Goal: Task Accomplishment & Management: Use online tool/utility

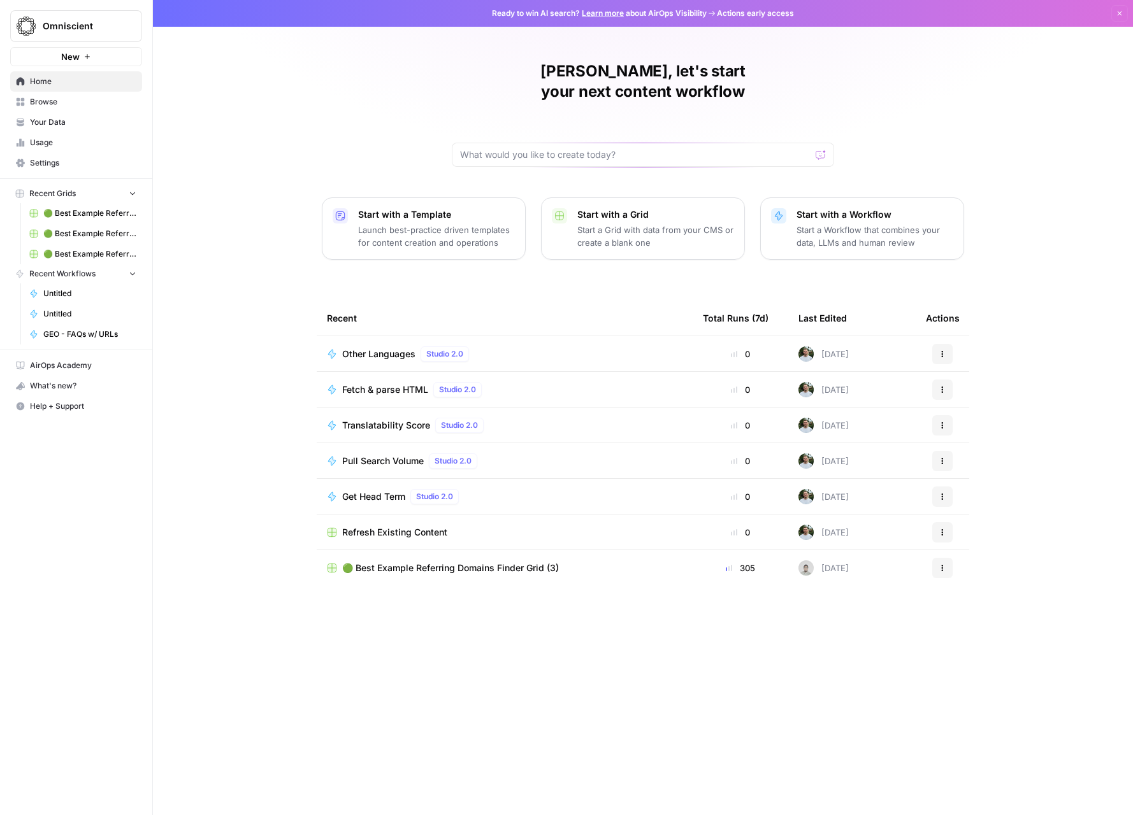
click at [402, 419] on span "Translatability Score" at bounding box center [386, 425] width 88 height 13
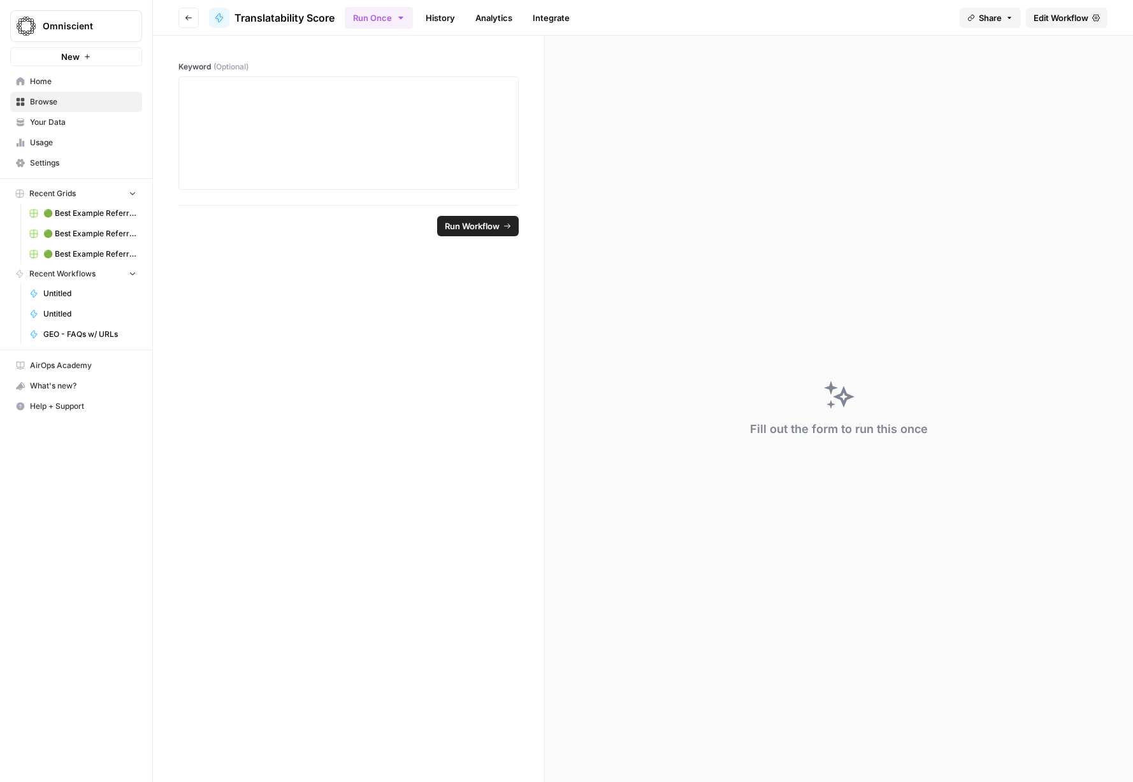
click at [196, 24] on button "Go back" at bounding box center [188, 18] width 20 height 20
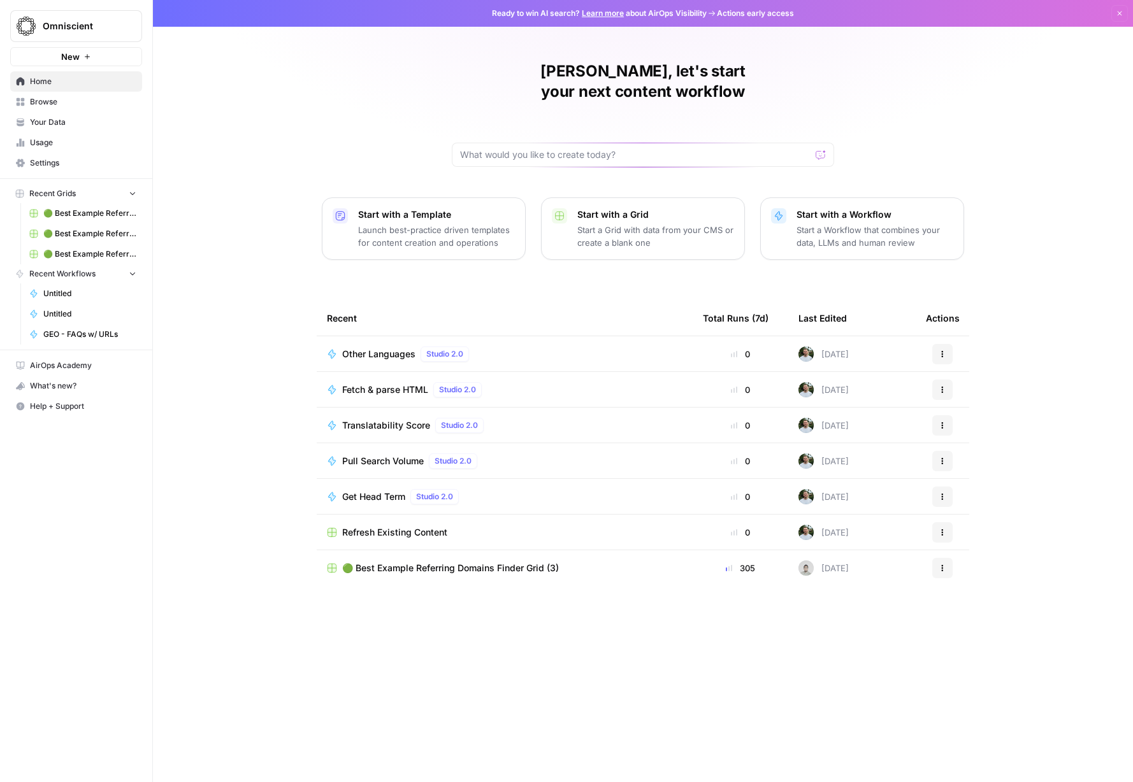
click at [62, 104] on span "Browse" at bounding box center [83, 101] width 106 height 11
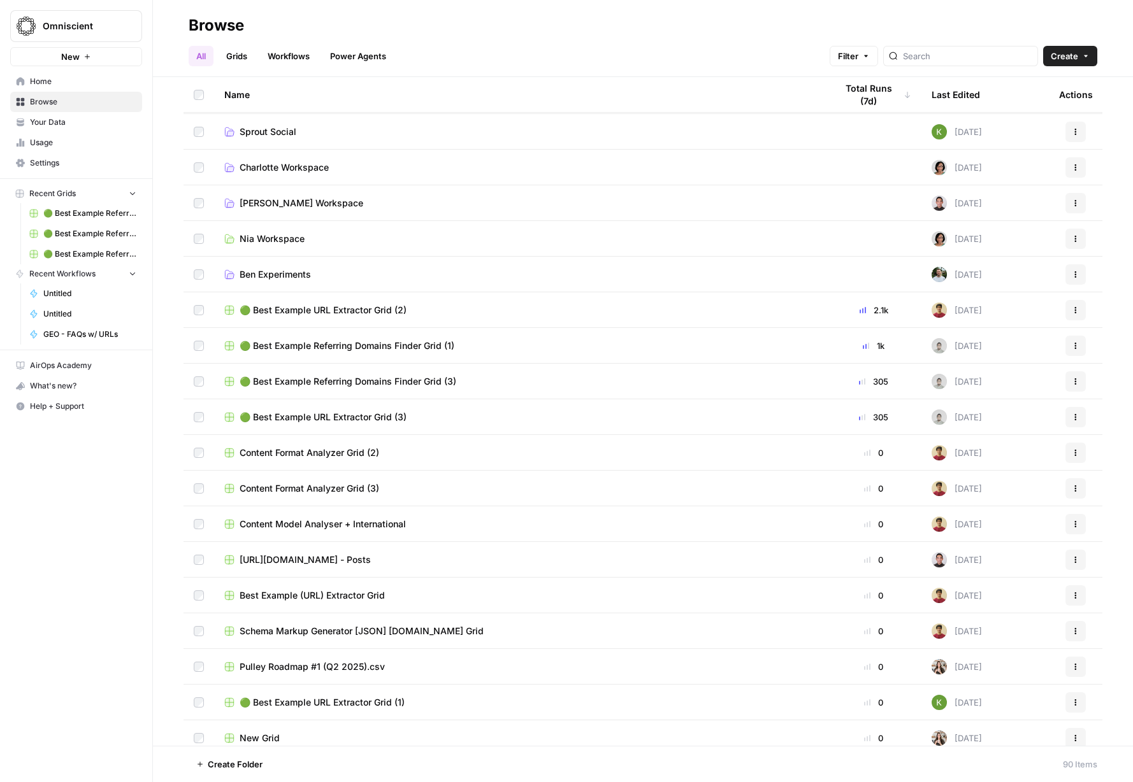
scroll to position [431, 0]
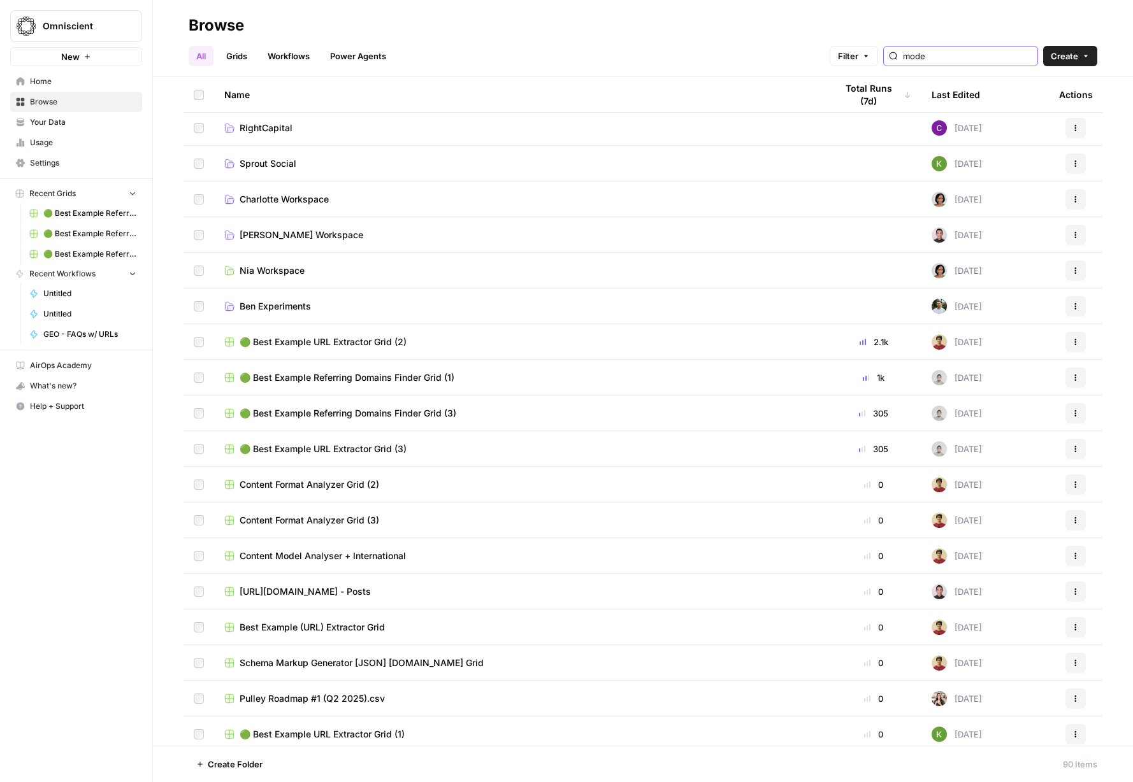
type input "model"
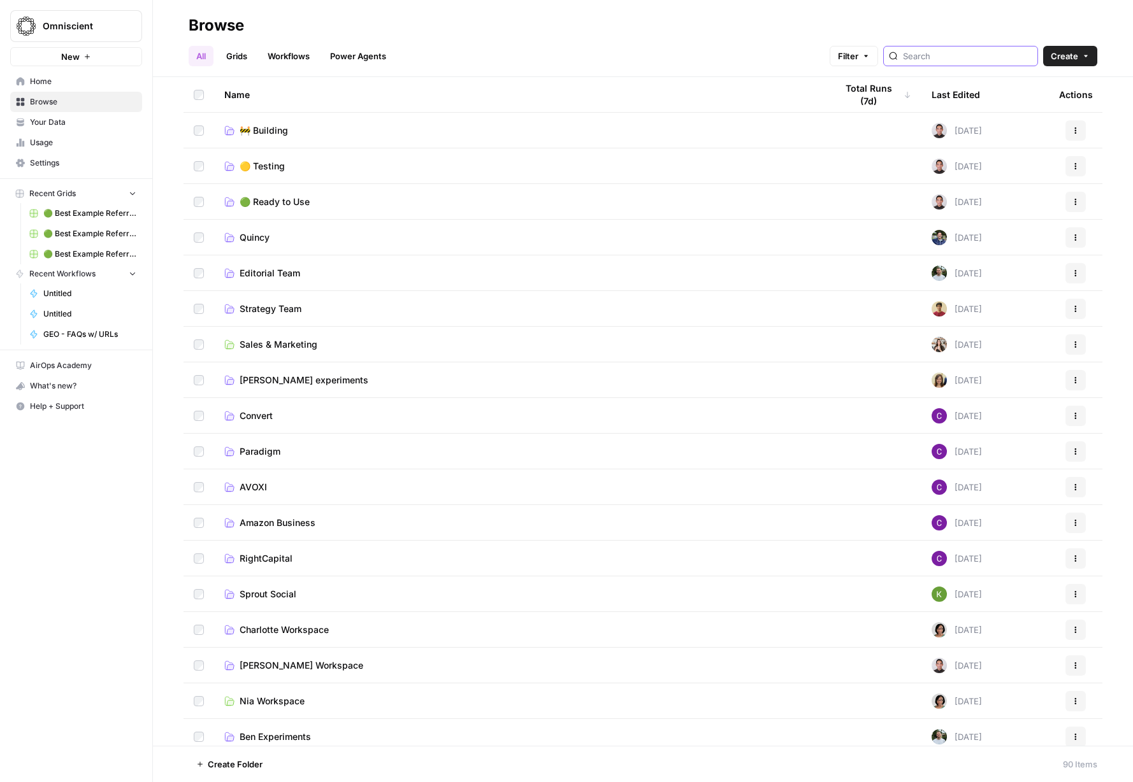
click at [942, 53] on input "search" at bounding box center [967, 56] width 129 height 13
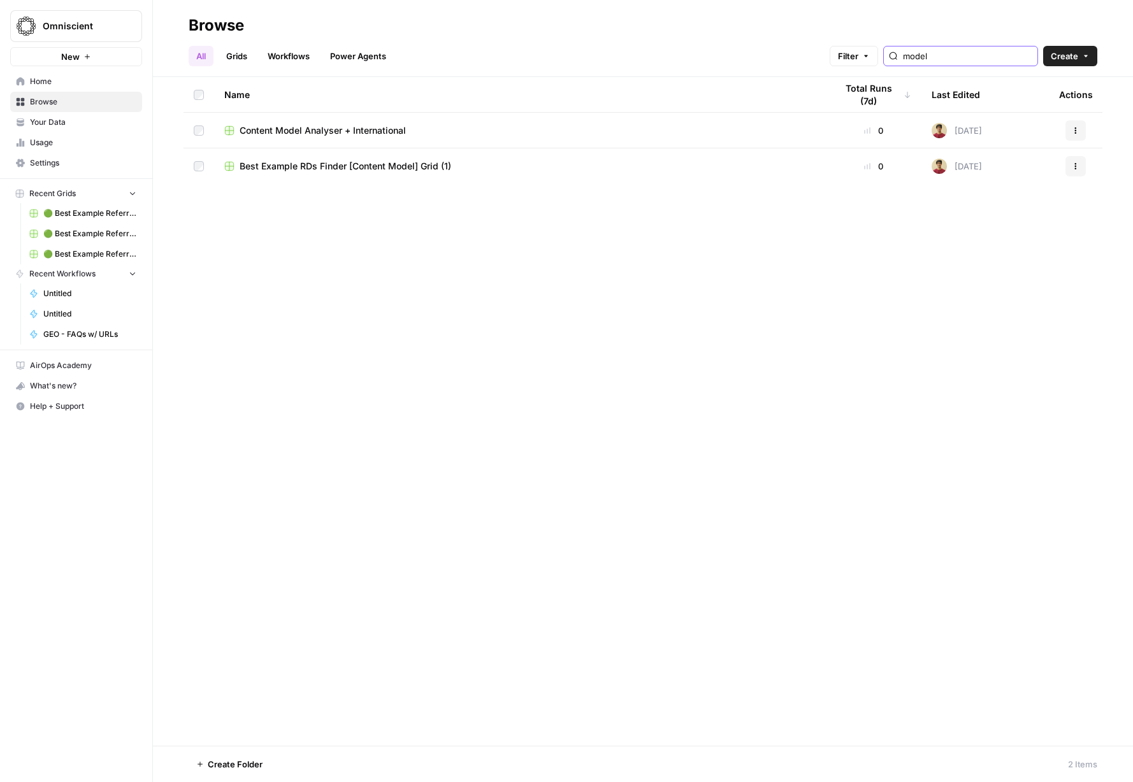
type input "model"
click at [338, 126] on span "Content Model Analyser + International" at bounding box center [323, 130] width 166 height 13
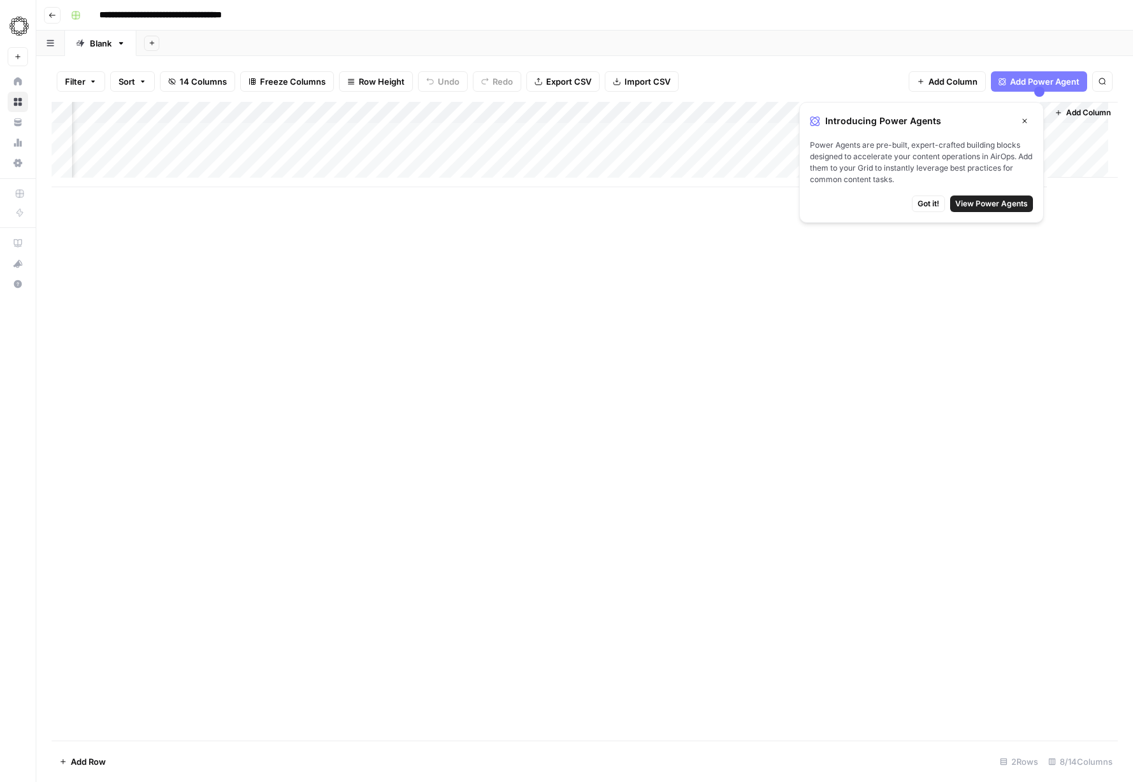
scroll to position [0, 124]
click at [737, 110] on div "Add Column" at bounding box center [585, 144] width 1066 height 85
click at [464, 294] on div "Add Column" at bounding box center [585, 421] width 1066 height 639
click at [685, 109] on div "Add Column" at bounding box center [585, 144] width 1066 height 85
click at [924, 201] on span "Got it!" at bounding box center [928, 203] width 22 height 11
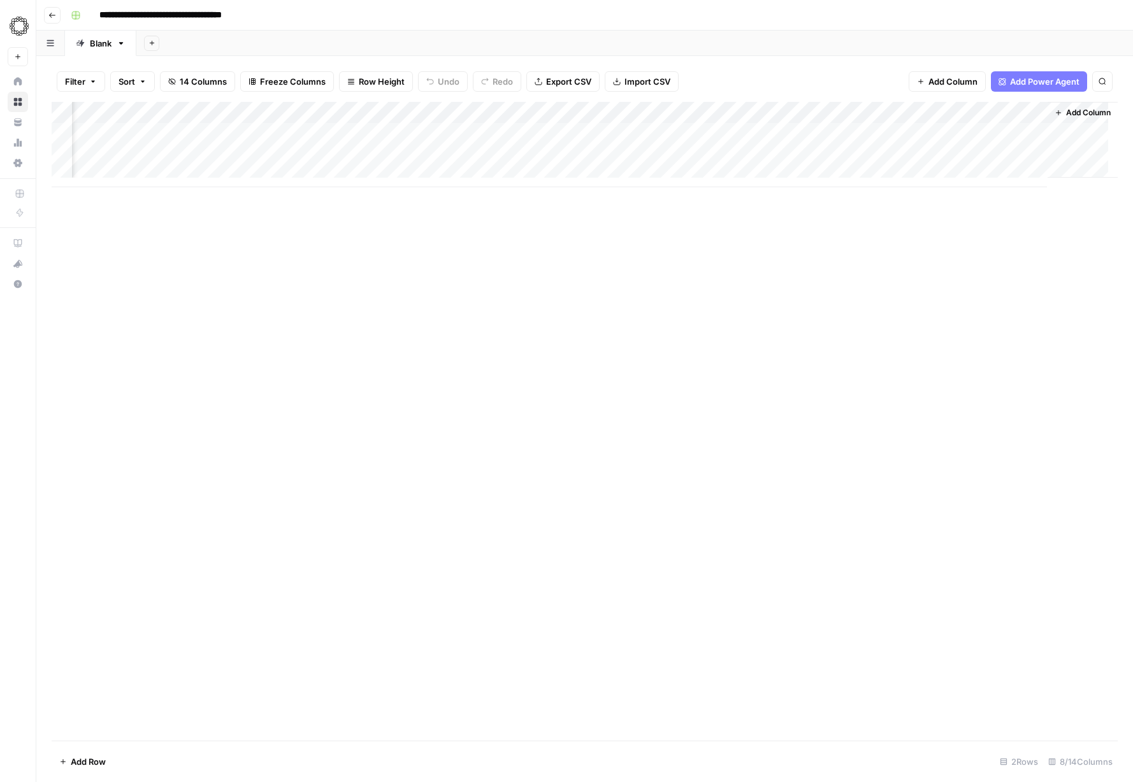
click at [61, 24] on header "**********" at bounding box center [584, 15] width 1096 height 31
click at [52, 13] on icon "button" at bounding box center [52, 15] width 8 height 8
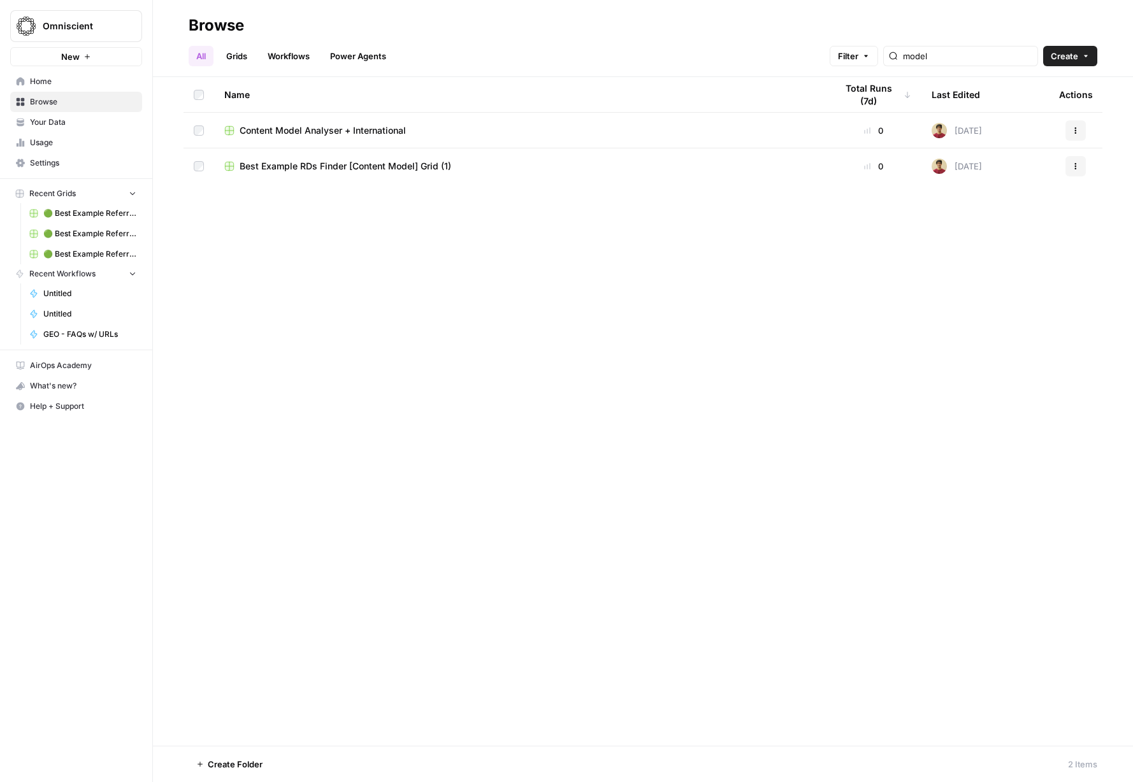
click at [68, 279] on span "Recent Workflows" at bounding box center [62, 273] width 66 height 11
click at [66, 106] on span "Browse" at bounding box center [83, 101] width 106 height 11
click at [1068, 57] on span "Create" at bounding box center [1063, 56] width 27 height 13
click at [985, 56] on input "model" at bounding box center [967, 56] width 129 height 13
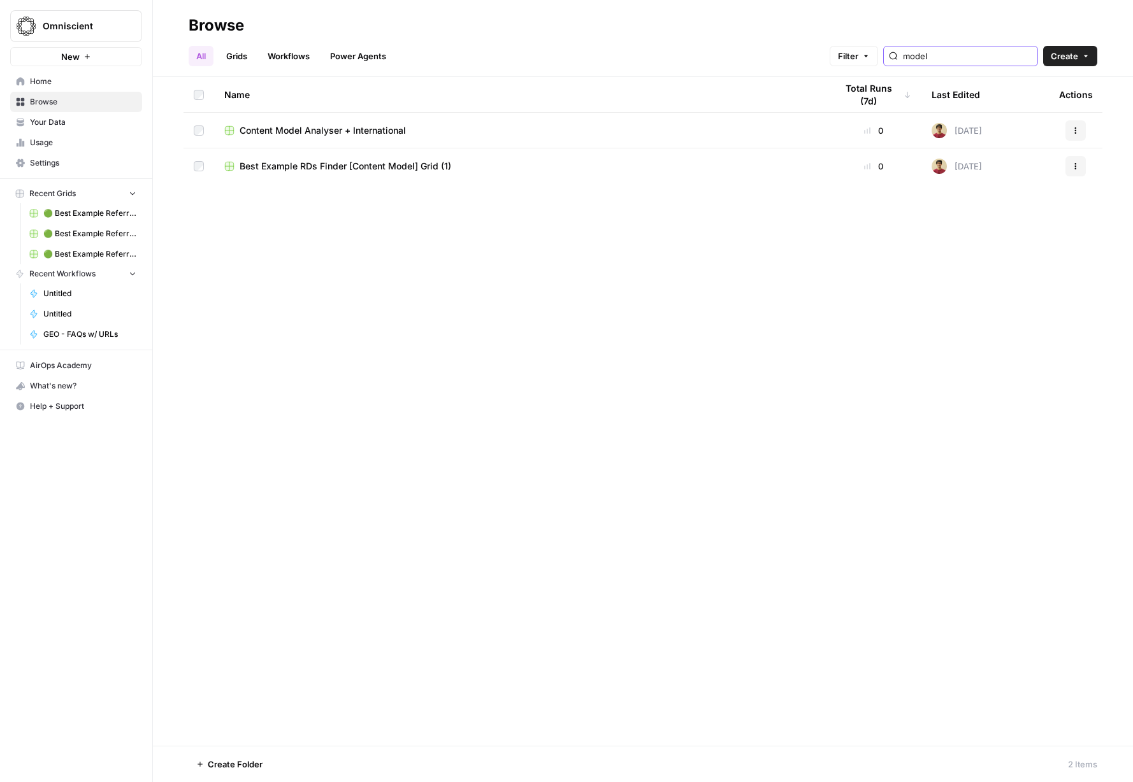
click at [985, 56] on input "model" at bounding box center [967, 56] width 129 height 13
type input "transla"
click at [271, 131] on span "Translatability Score" at bounding box center [284, 130] width 88 height 13
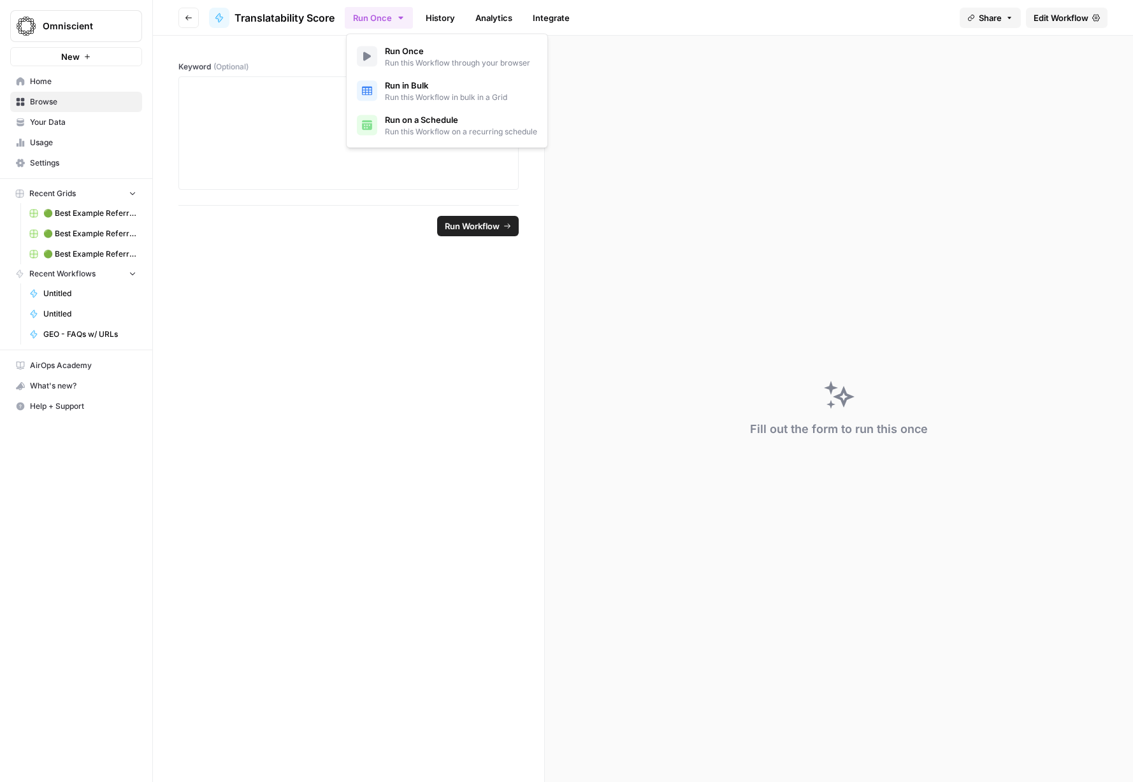
click at [394, 15] on button "Run Once" at bounding box center [379, 18] width 68 height 22
click at [806, 59] on div "Fill out the form to run this once" at bounding box center [839, 409] width 588 height 747
click at [1077, 17] on span "Edit Workflow" at bounding box center [1060, 17] width 55 height 13
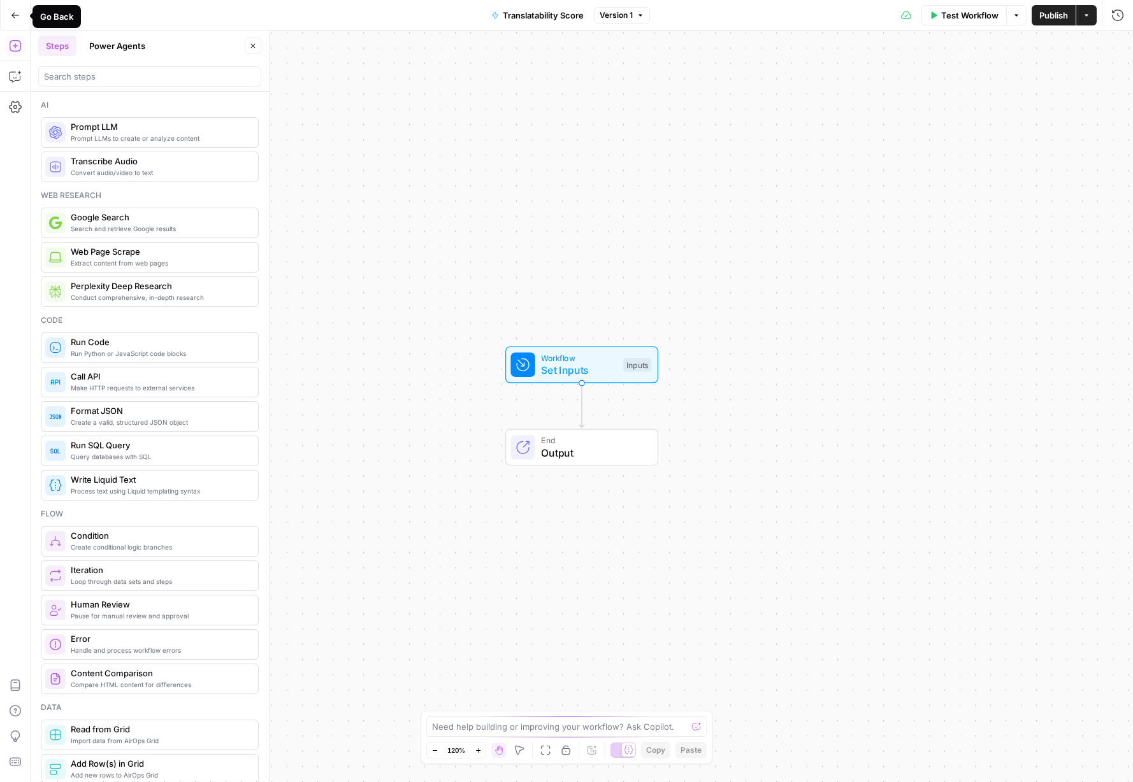
click at [12, 18] on icon "button" at bounding box center [15, 15] width 9 height 9
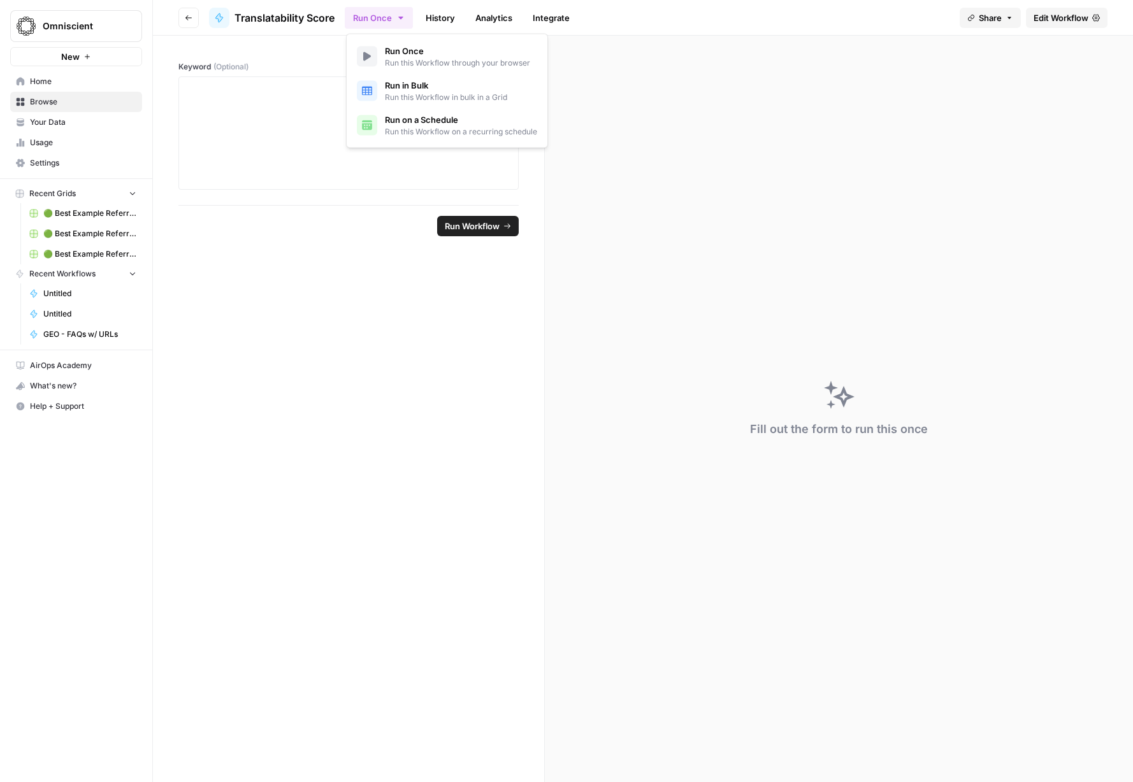
click at [369, 16] on button "Run Once" at bounding box center [379, 18] width 68 height 22
click at [278, 343] on form "Keyword (Optional) Run Workflow" at bounding box center [349, 409] width 392 height 747
click at [88, 319] on span "Untitled" at bounding box center [89, 313] width 93 height 11
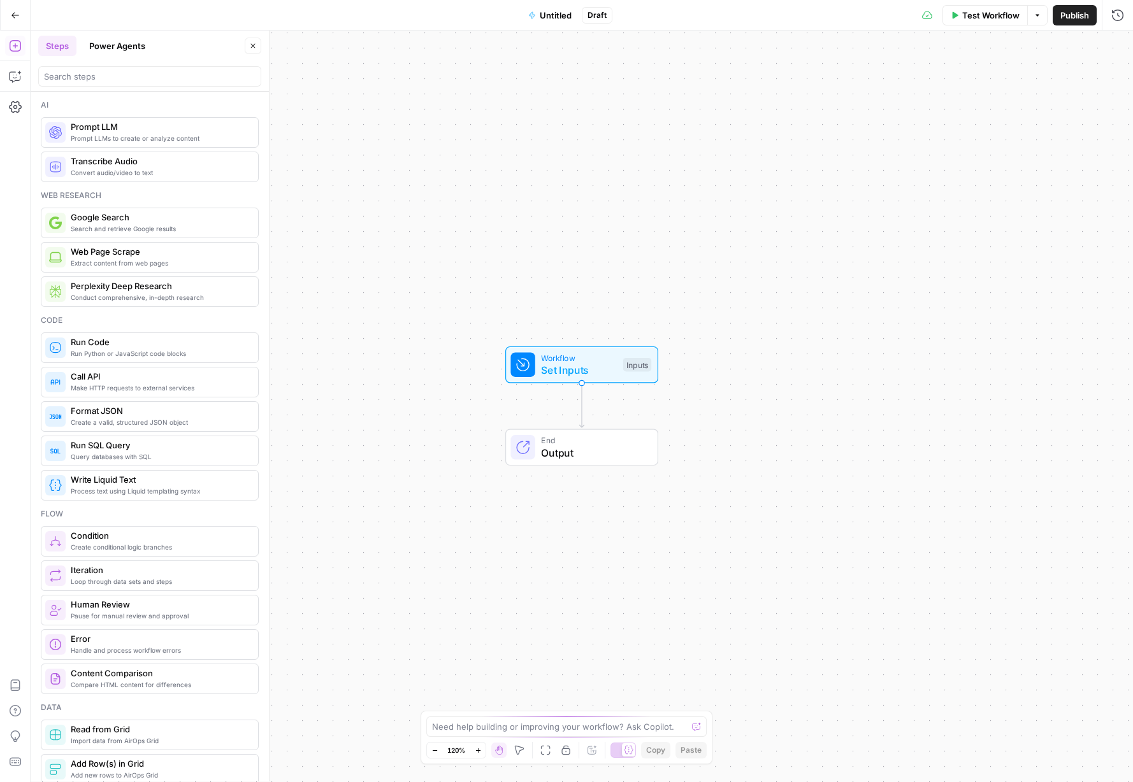
click at [18, 17] on icon "button" at bounding box center [15, 15] width 9 height 9
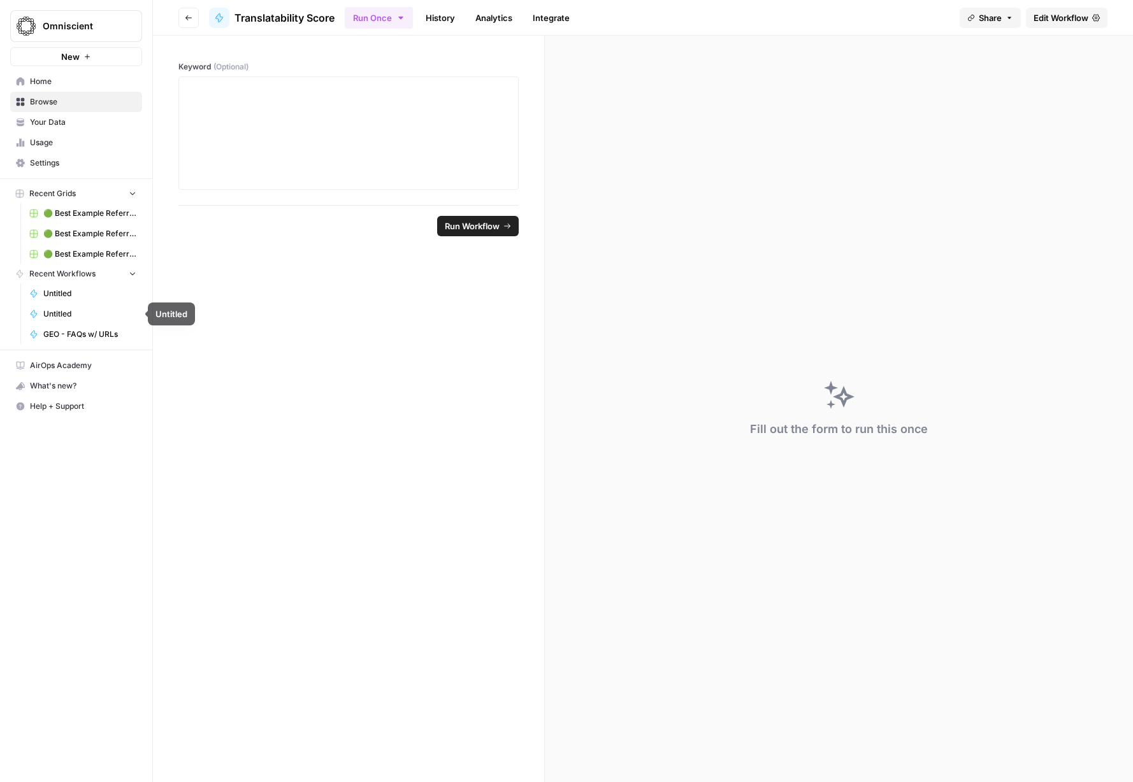
click at [92, 296] on span "Untitled" at bounding box center [89, 293] width 93 height 11
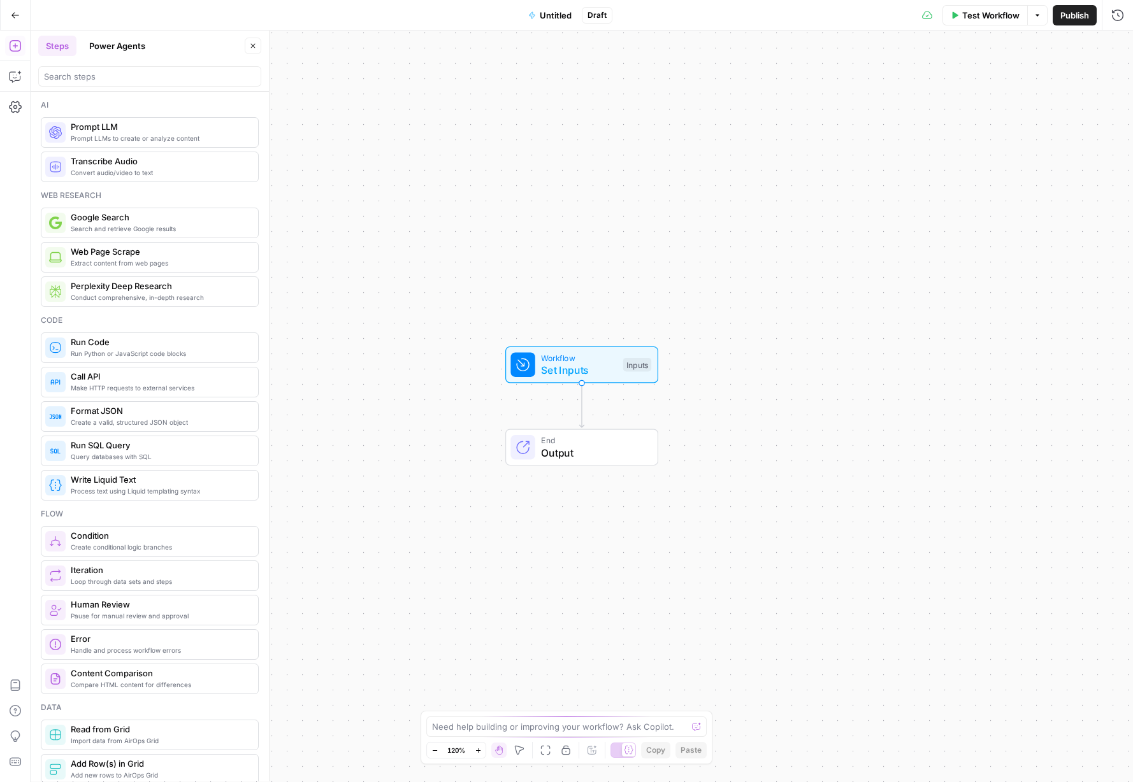
click at [19, 12] on icon "button" at bounding box center [15, 15] width 9 height 9
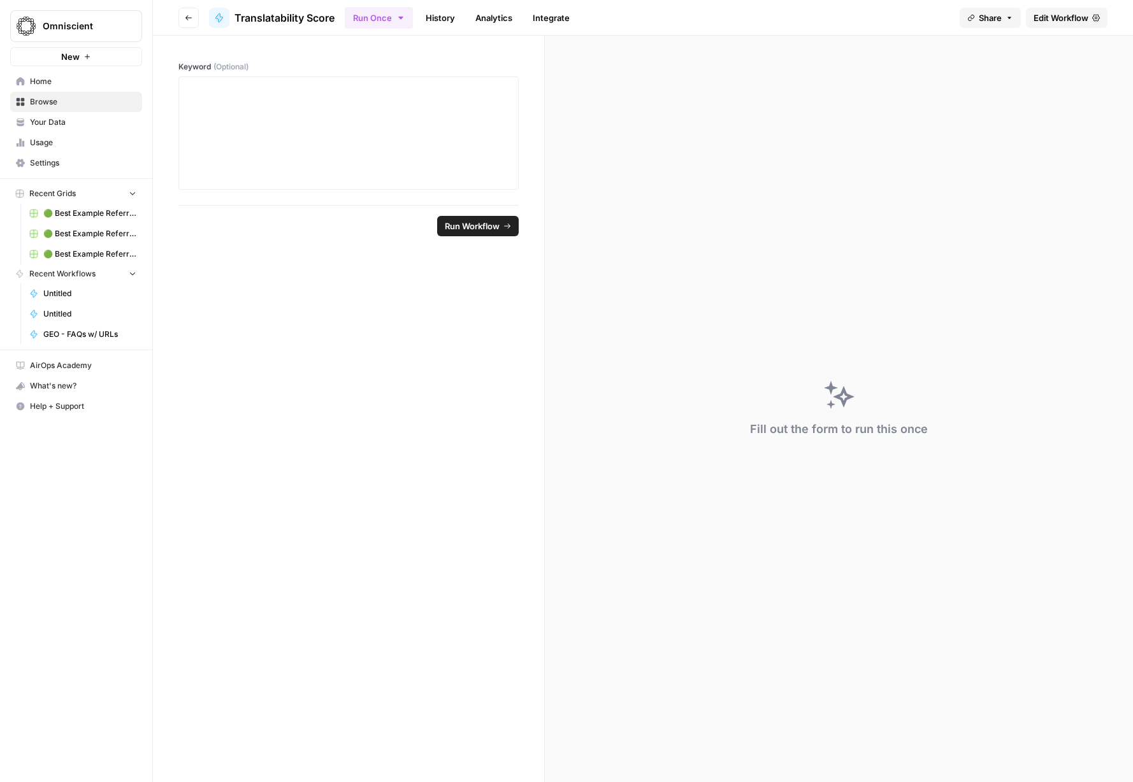
click at [66, 123] on span "Your Data" at bounding box center [83, 122] width 106 height 11
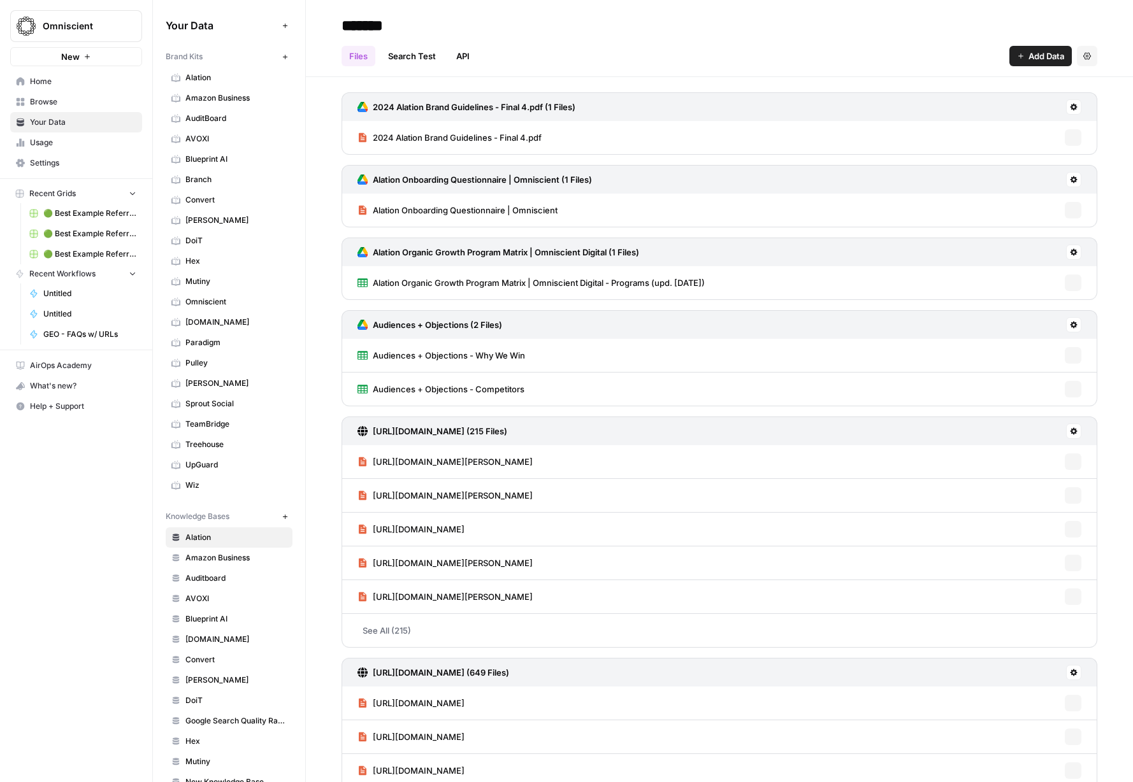
click at [92, 101] on span "Browse" at bounding box center [83, 101] width 106 height 11
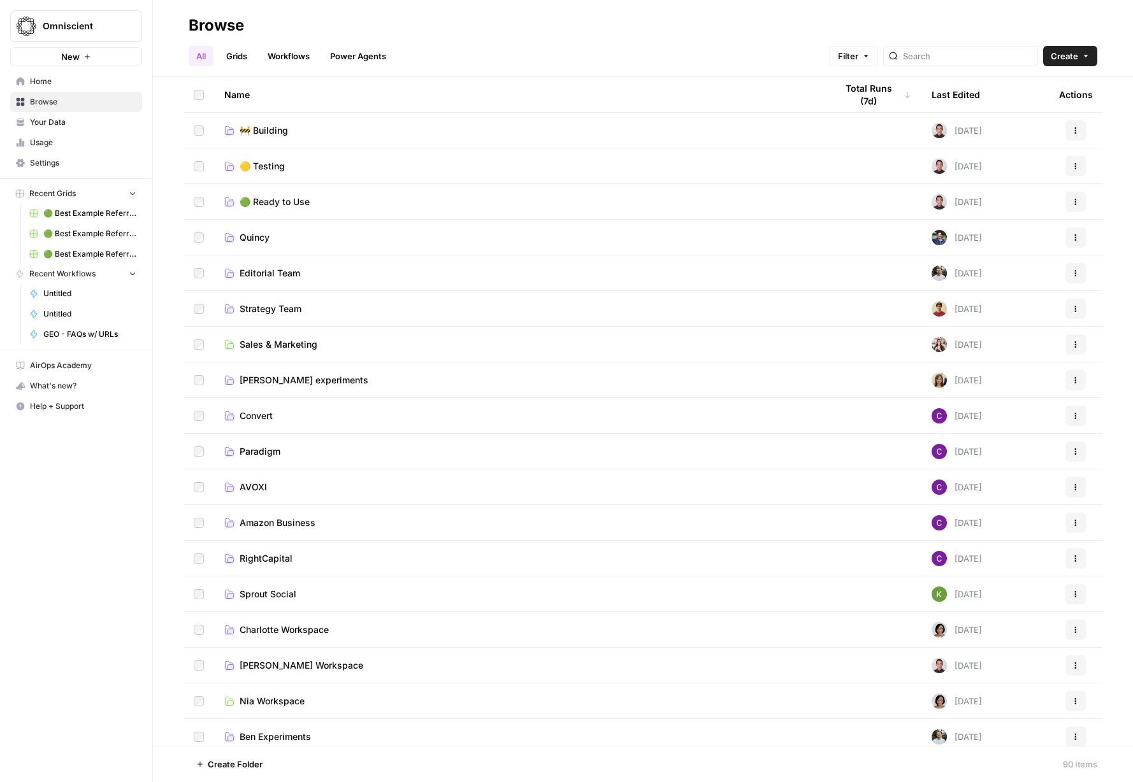
click at [69, 80] on span "Home" at bounding box center [83, 81] width 106 height 11
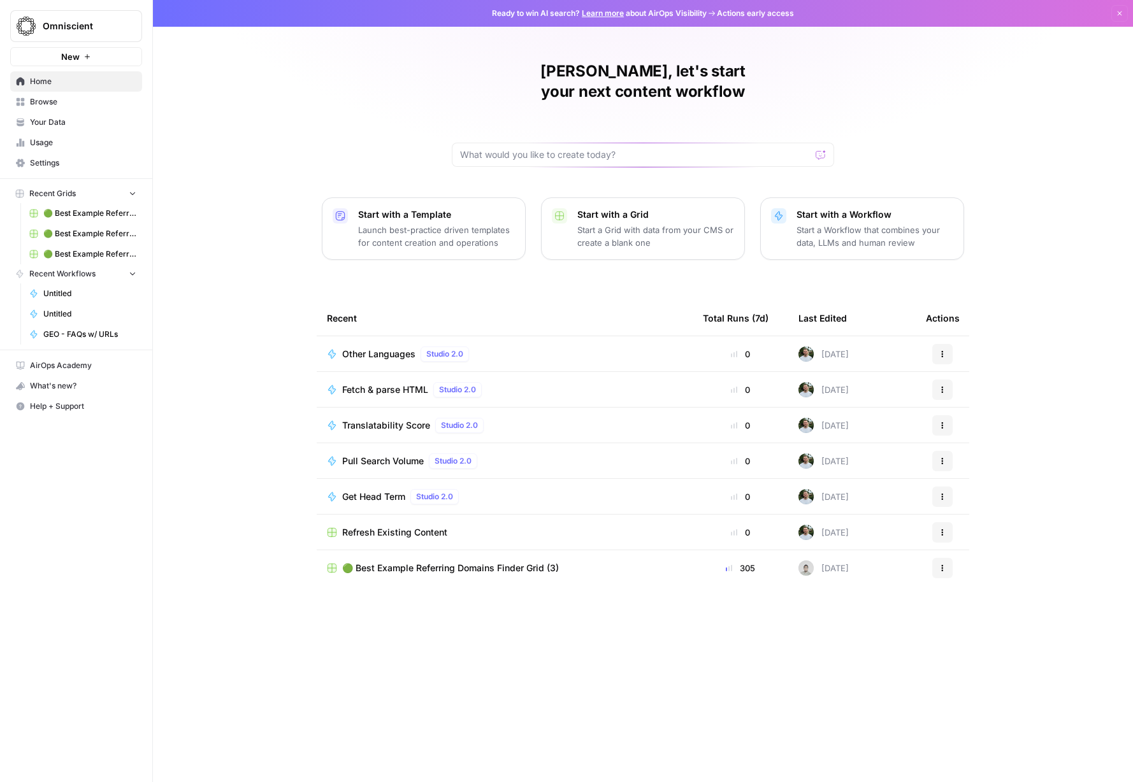
click at [396, 383] on span "Fetch & parse HTML" at bounding box center [385, 389] width 86 height 13
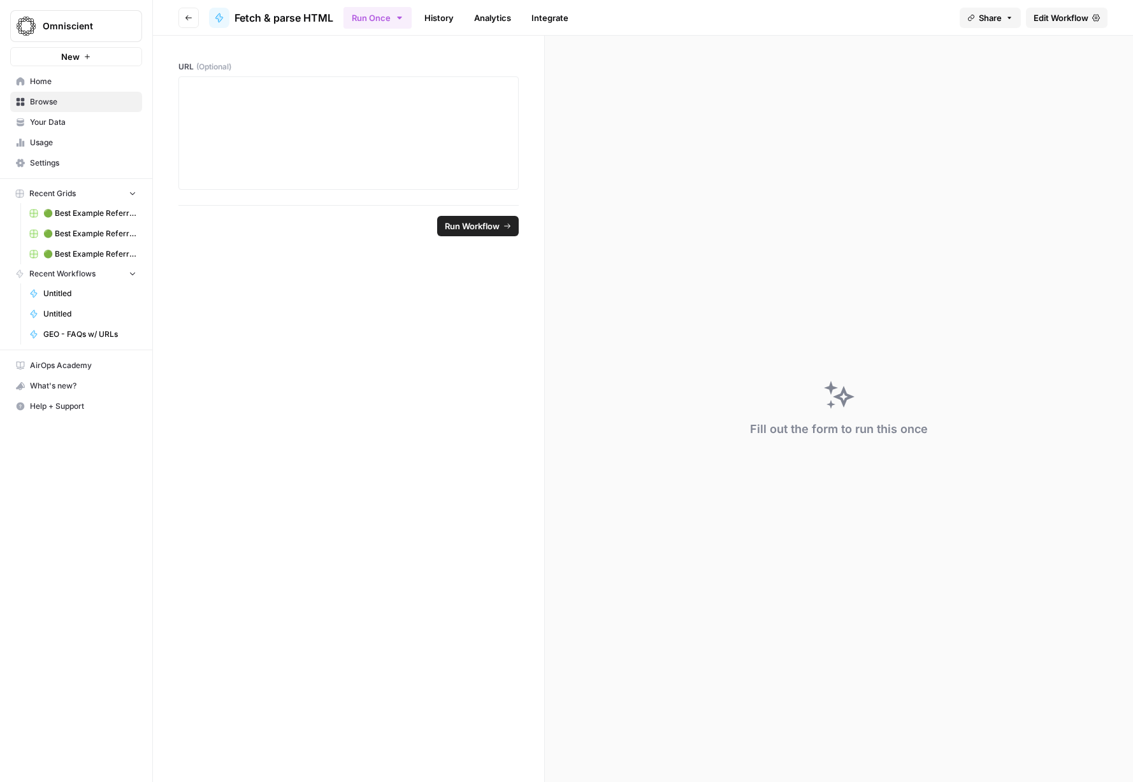
click at [1077, 12] on span "Edit Workflow" at bounding box center [1060, 17] width 55 height 13
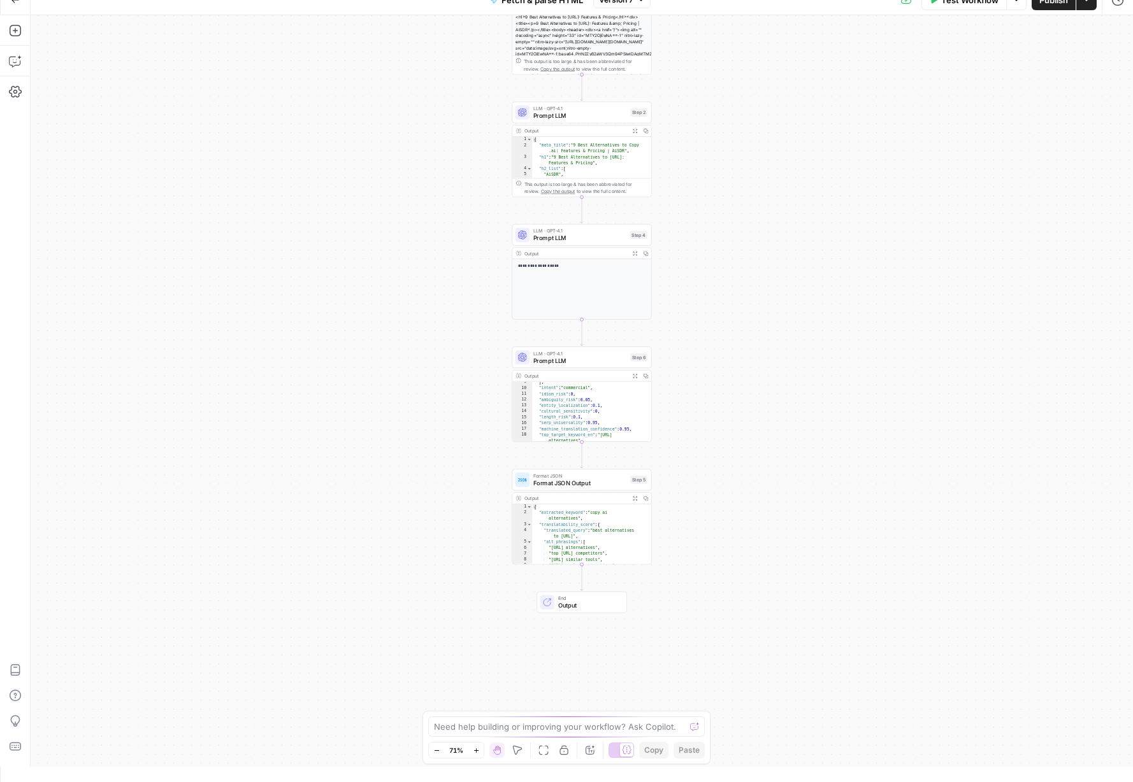
scroll to position [78, 0]
click at [606, 356] on span "Prompt LLM" at bounding box center [580, 360] width 94 height 9
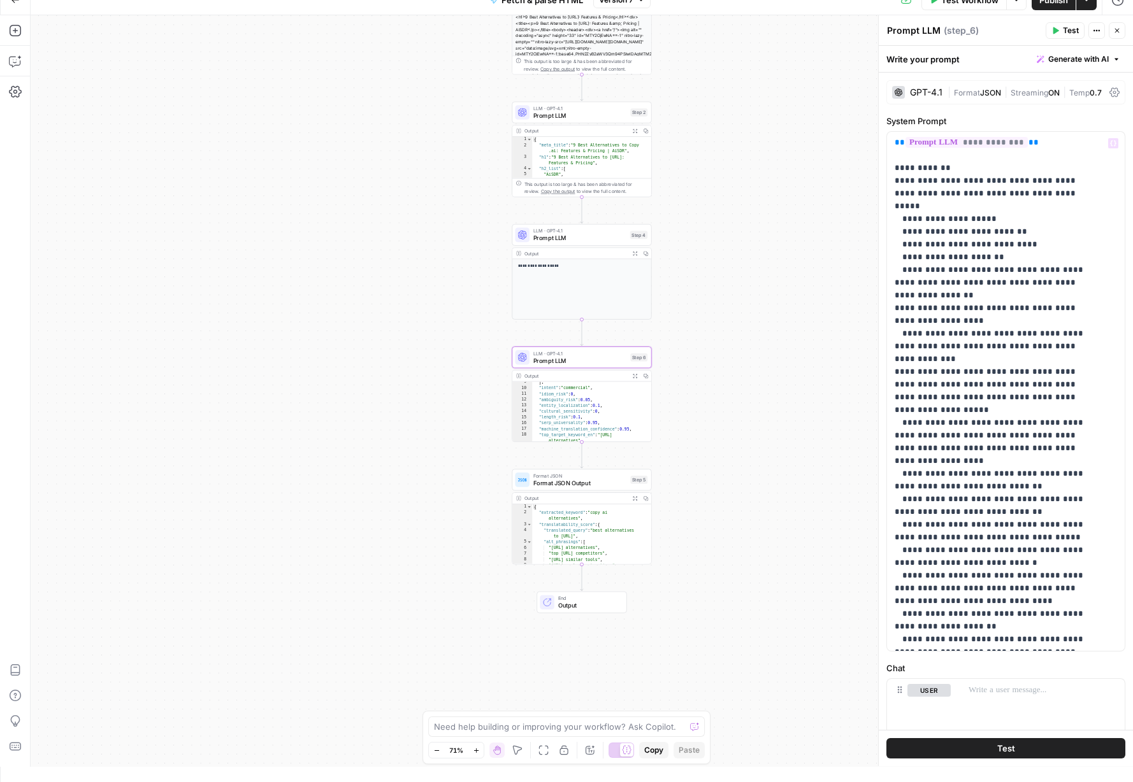
scroll to position [133, 0]
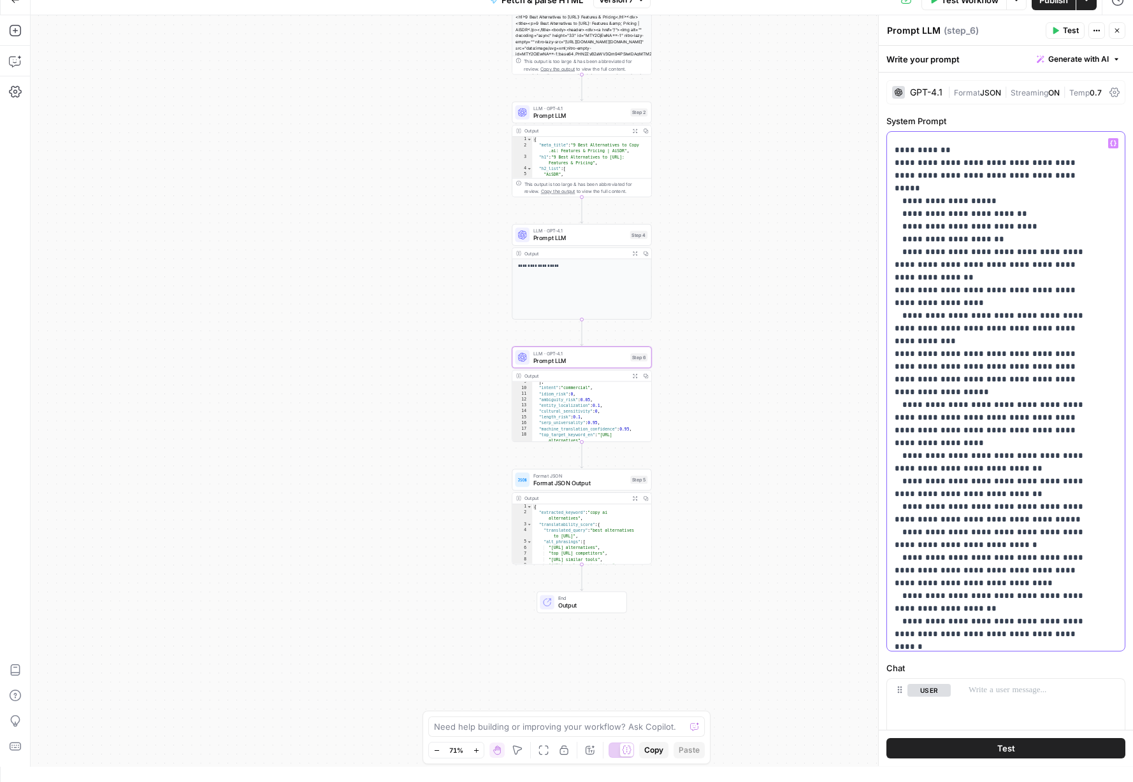
drag, startPoint x: 942, startPoint y: 354, endPoint x: 1043, endPoint y: 357, distance: 100.7
click at [1042, 357] on p "**********" at bounding box center [995, 539] width 203 height 1070
click at [1040, 359] on p "**********" at bounding box center [995, 539] width 203 height 1070
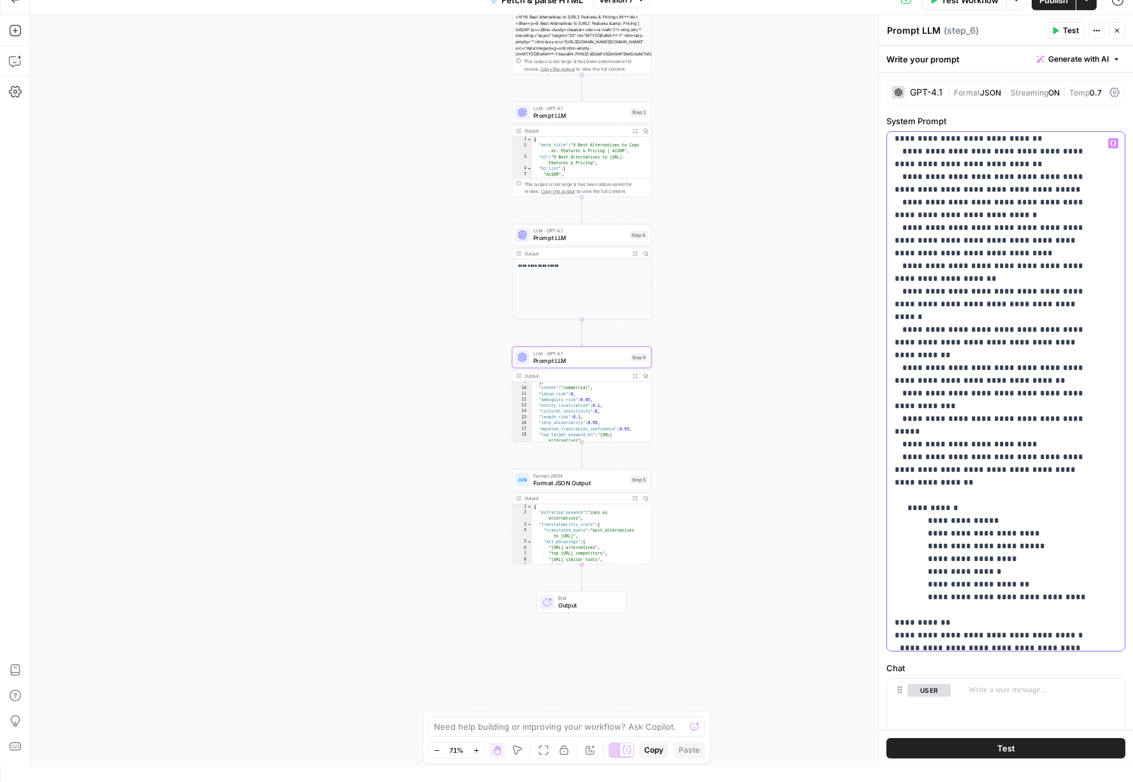
scroll to position [512, 0]
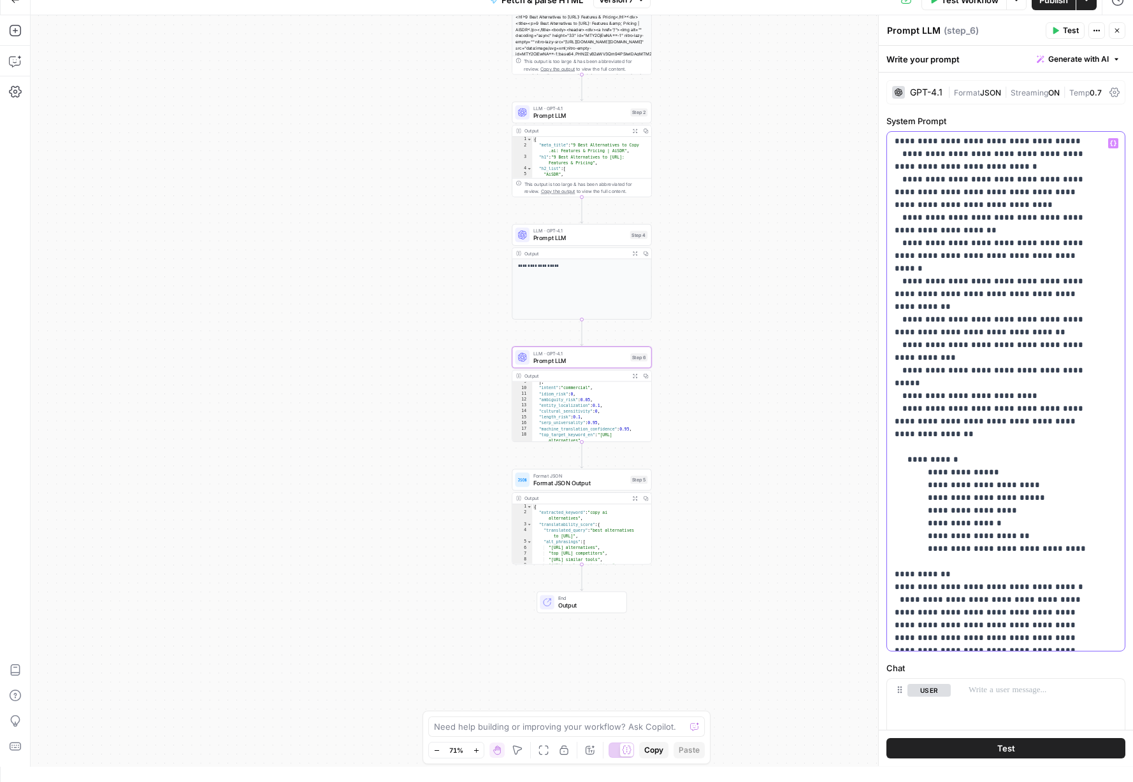
drag, startPoint x: 1077, startPoint y: 437, endPoint x: 901, endPoint y: 347, distance: 197.2
click at [901, 347] on p "**********" at bounding box center [995, 160] width 203 height 1070
click at [1049, 465] on p "**********" at bounding box center [995, 160] width 203 height 1070
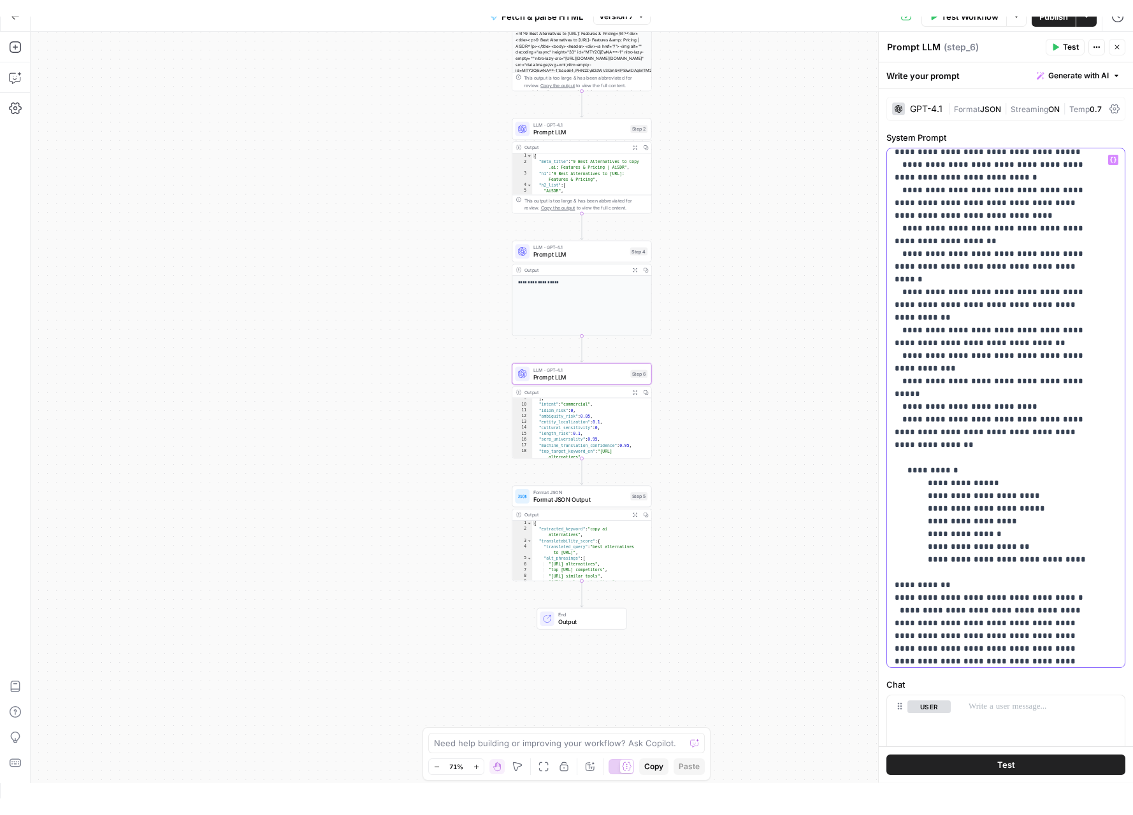
scroll to position [530, 0]
